Goal: Complete application form

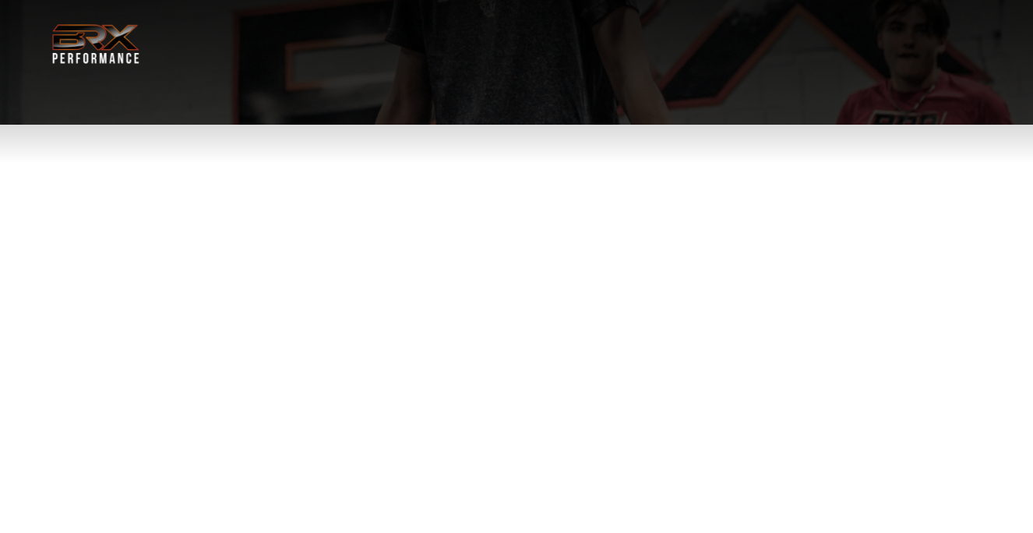
select select "**"
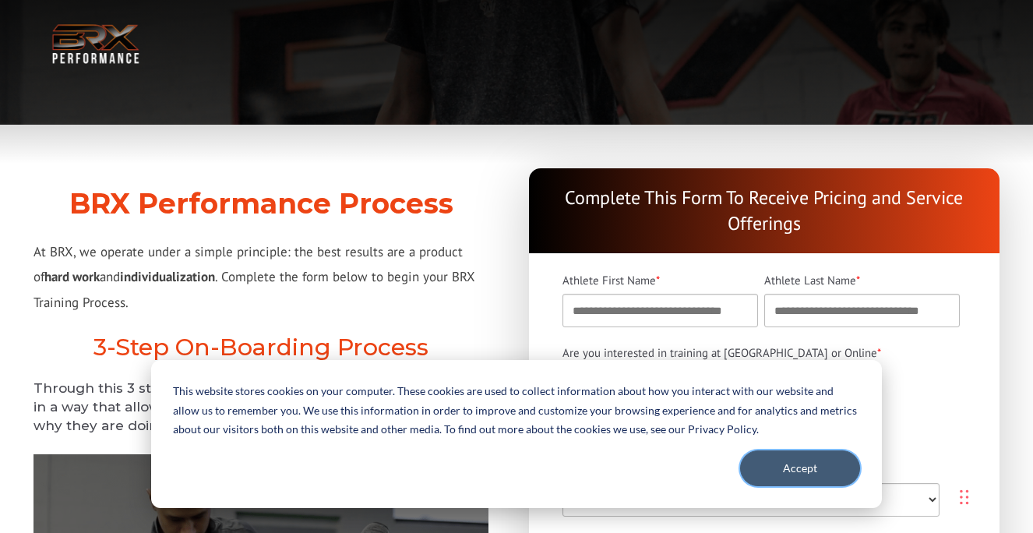
click at [810, 458] on button "Accept" at bounding box center [800, 468] width 120 height 36
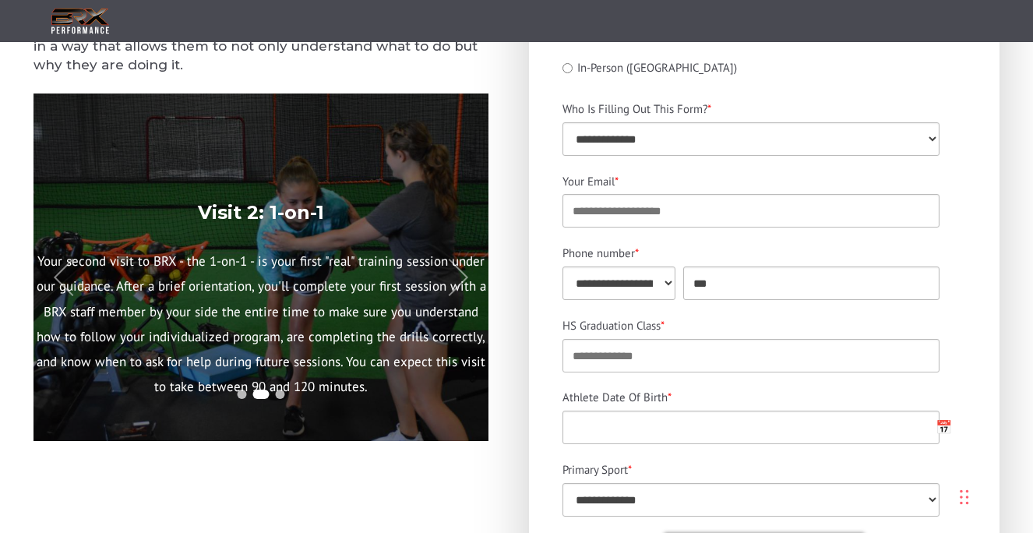
scroll to position [310, 0]
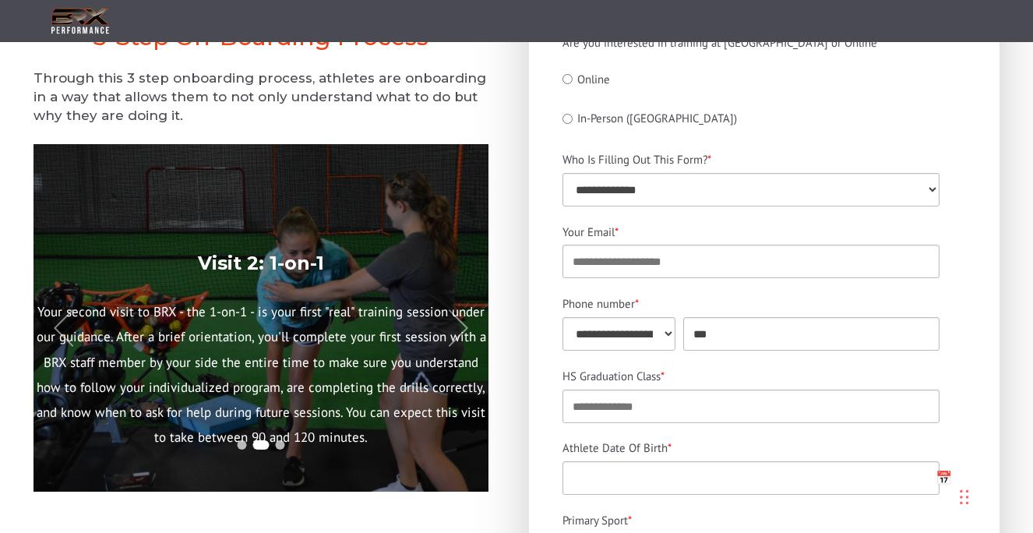
click at [454, 390] on p "Your second visit to BRX - the 1-on-1 - is your first "real" training session u…" at bounding box center [261, 374] width 455 height 151
click at [454, 325] on button at bounding box center [449, 327] width 45 height 45
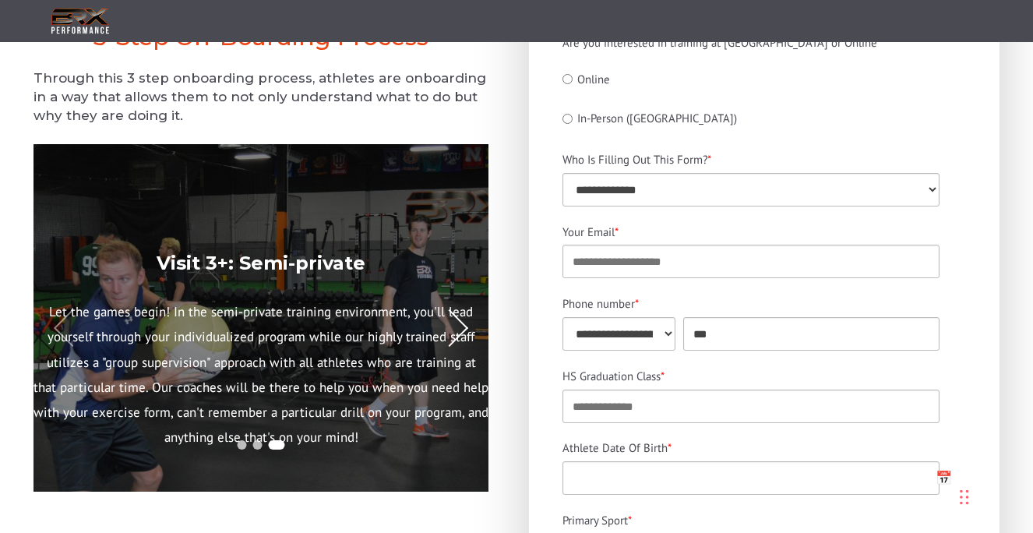
click at [454, 325] on button at bounding box center [449, 327] width 45 height 45
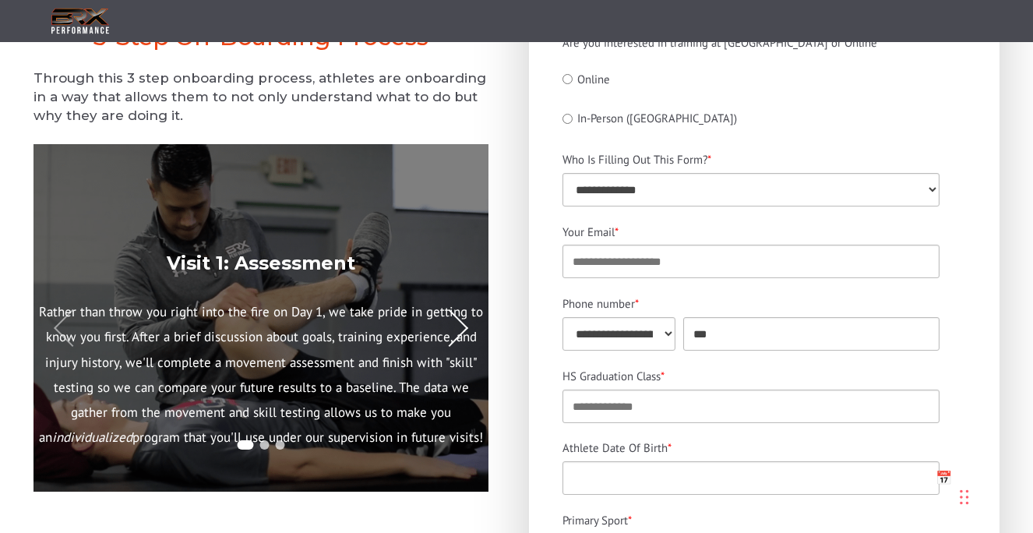
click at [454, 325] on button at bounding box center [449, 327] width 45 height 45
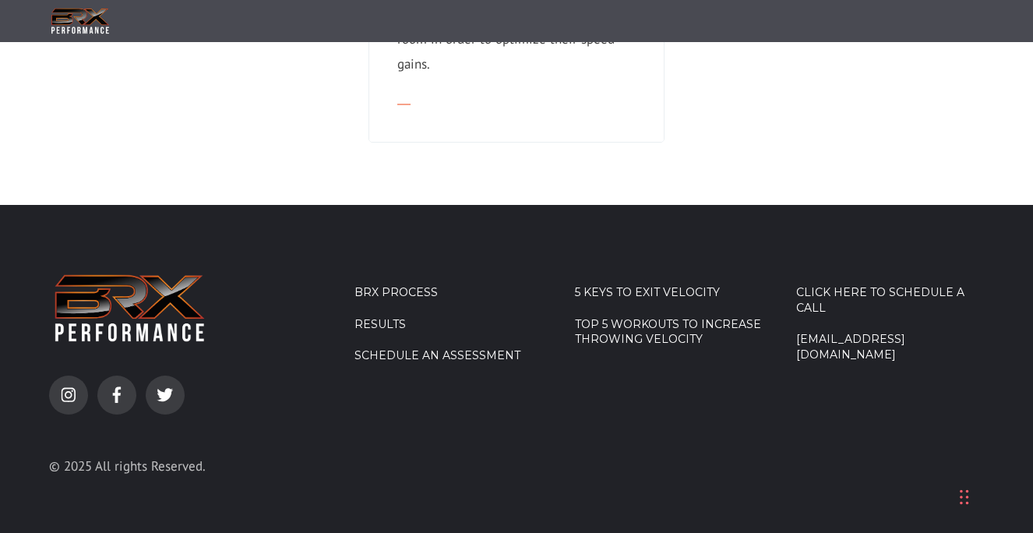
scroll to position [1748, 0]
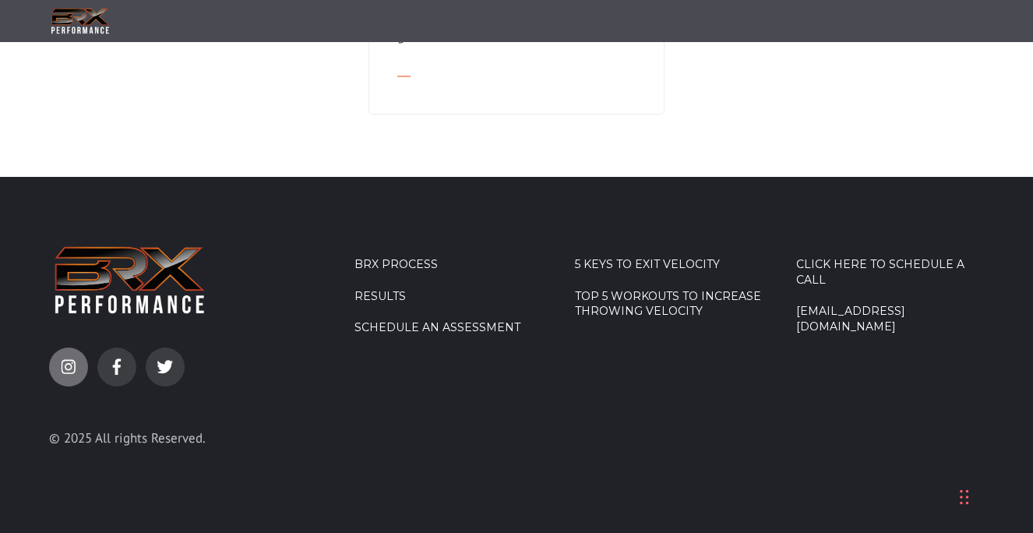
click at [65, 377] on link "instagram" at bounding box center [68, 367] width 39 height 39
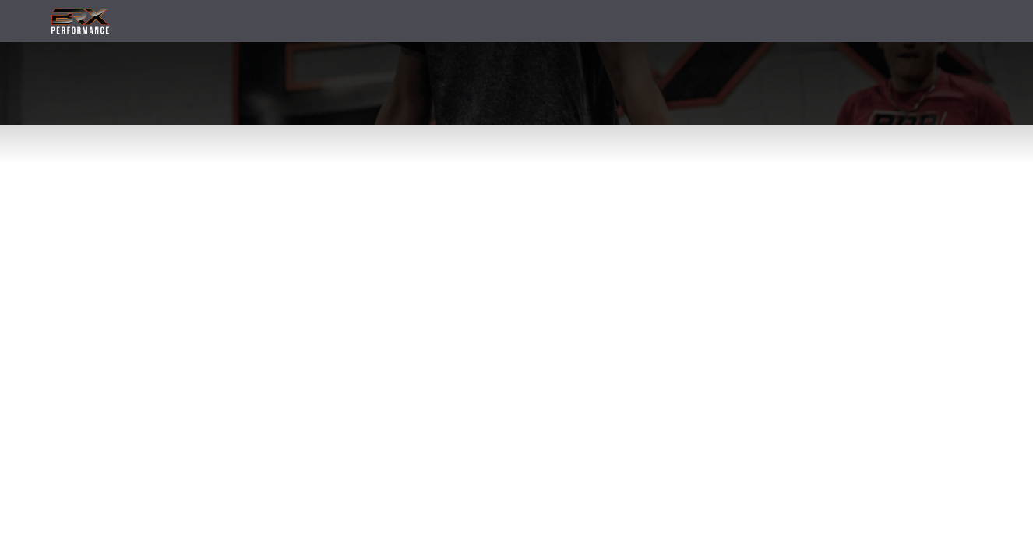
select select "**"
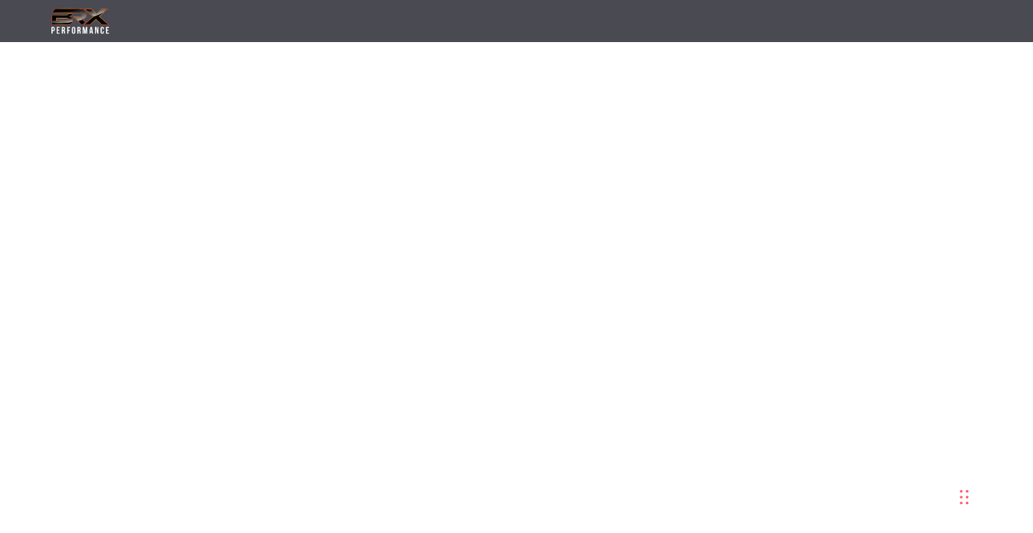
scroll to position [355, 0]
